Goal: Task Accomplishment & Management: Use online tool/utility

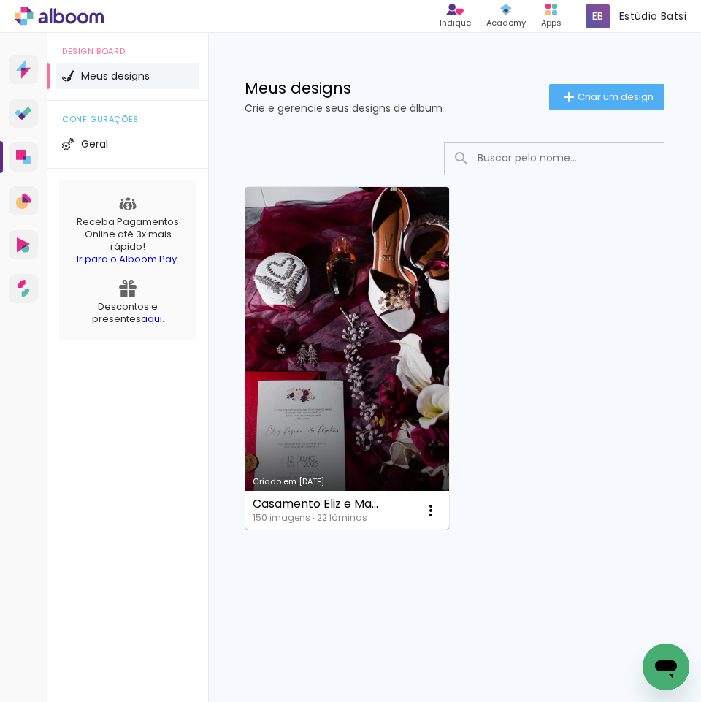
click at [383, 324] on link "Criado em [DATE]" at bounding box center [347, 358] width 204 height 343
